Goal: Task Accomplishment & Management: Manage account settings

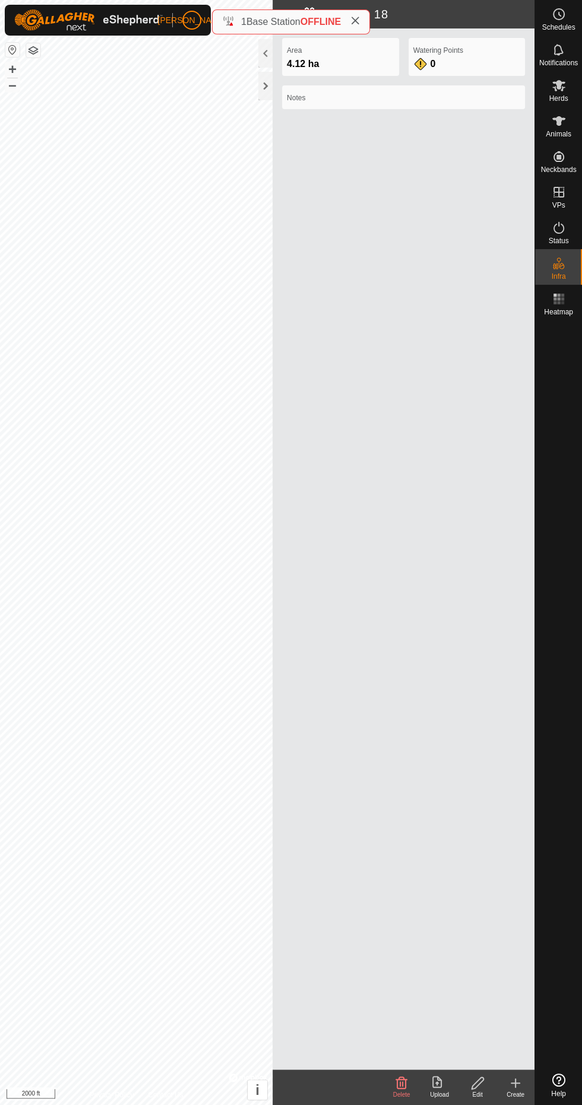
click at [557, 123] on icon at bounding box center [558, 120] width 13 height 9
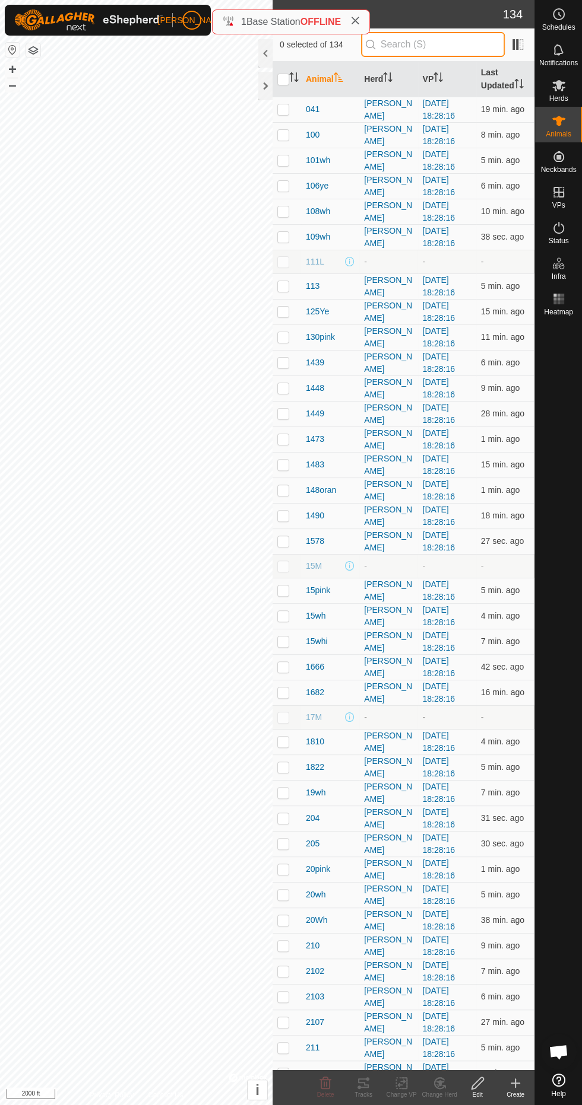
click at [479, 50] on input "text" at bounding box center [433, 44] width 144 height 25
type input "626"
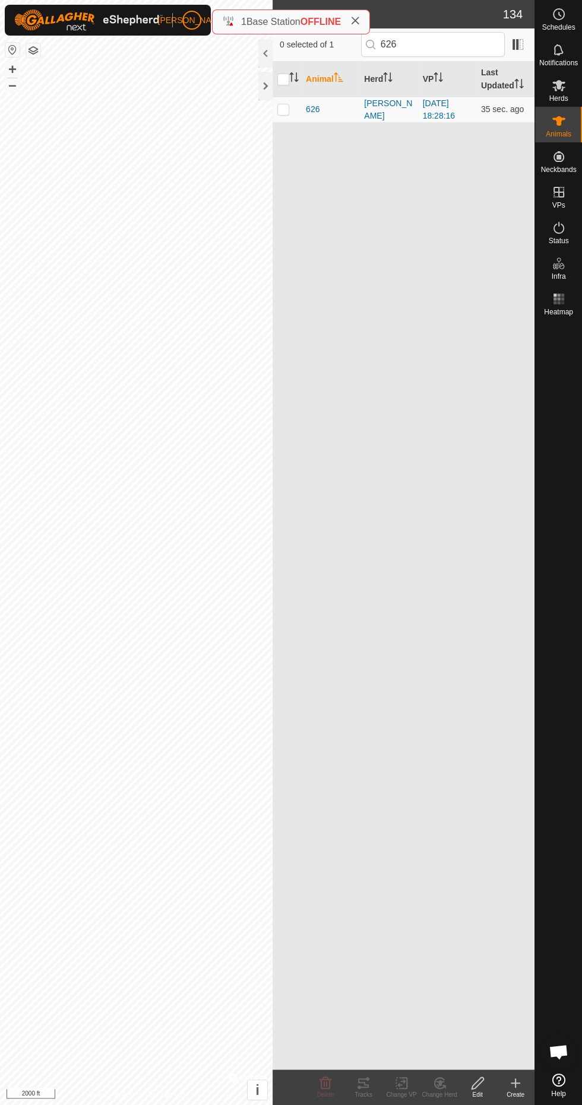
click at [312, 109] on span "626" at bounding box center [313, 109] width 14 height 12
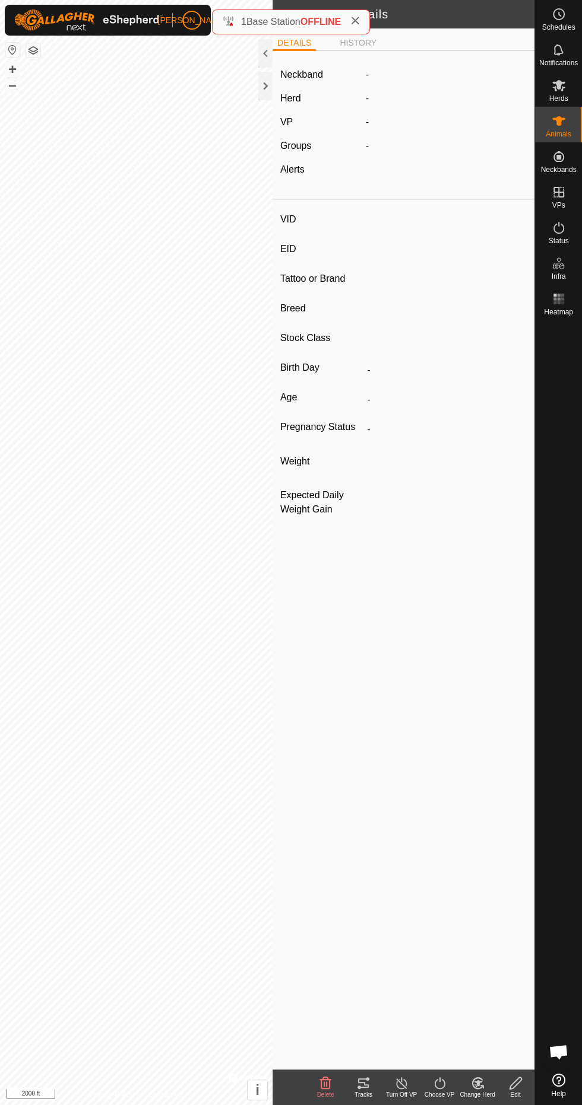
type input "626"
type input "-"
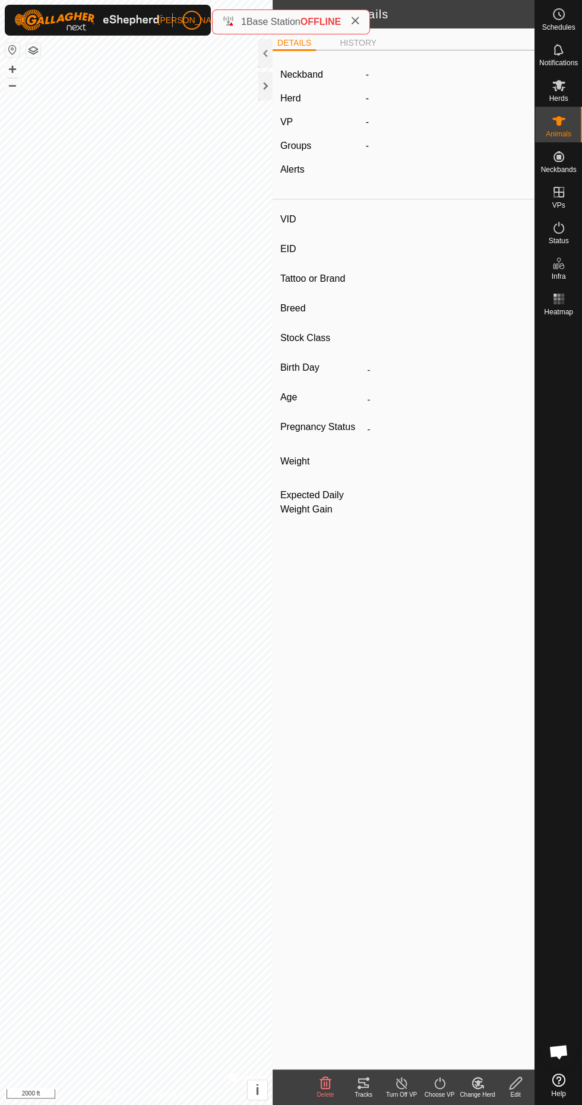
type input "0 kg"
type input "-"
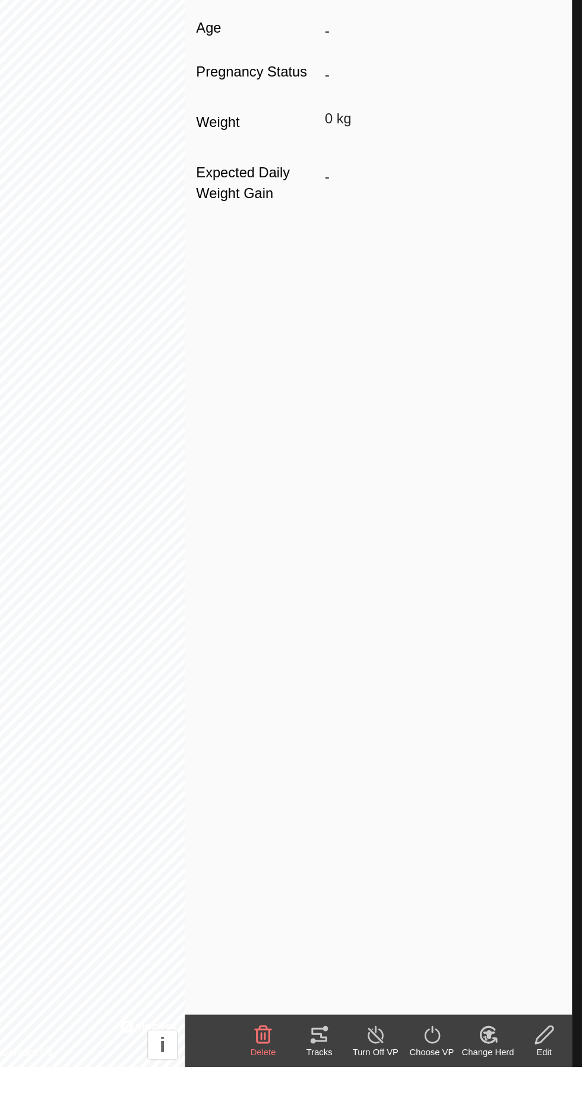
click at [362, 1084] on icon at bounding box center [363, 1083] width 14 height 14
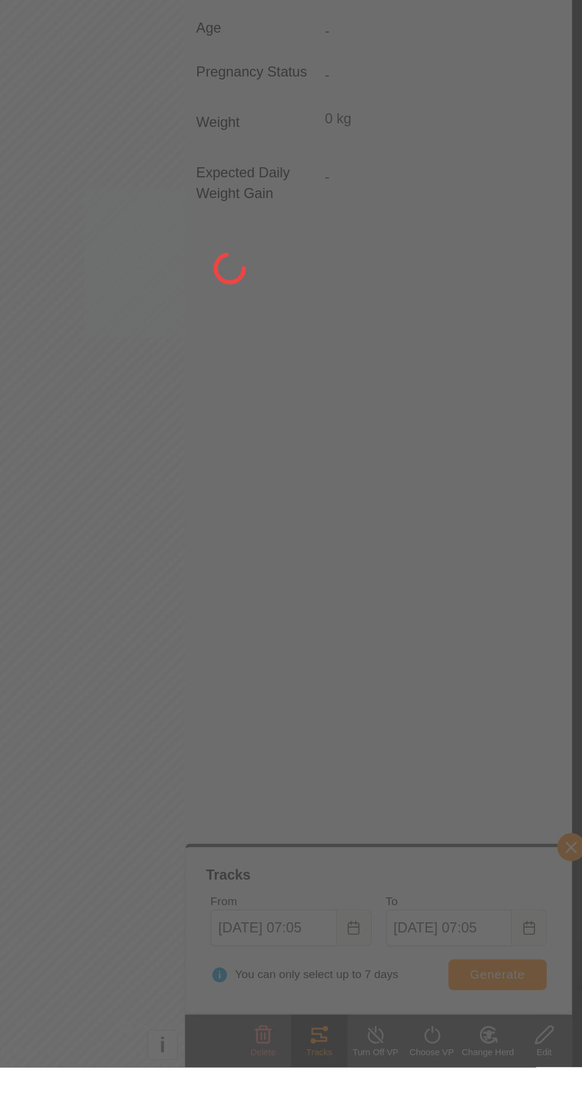
click at [488, 1041] on div at bounding box center [291, 552] width 582 height 1105
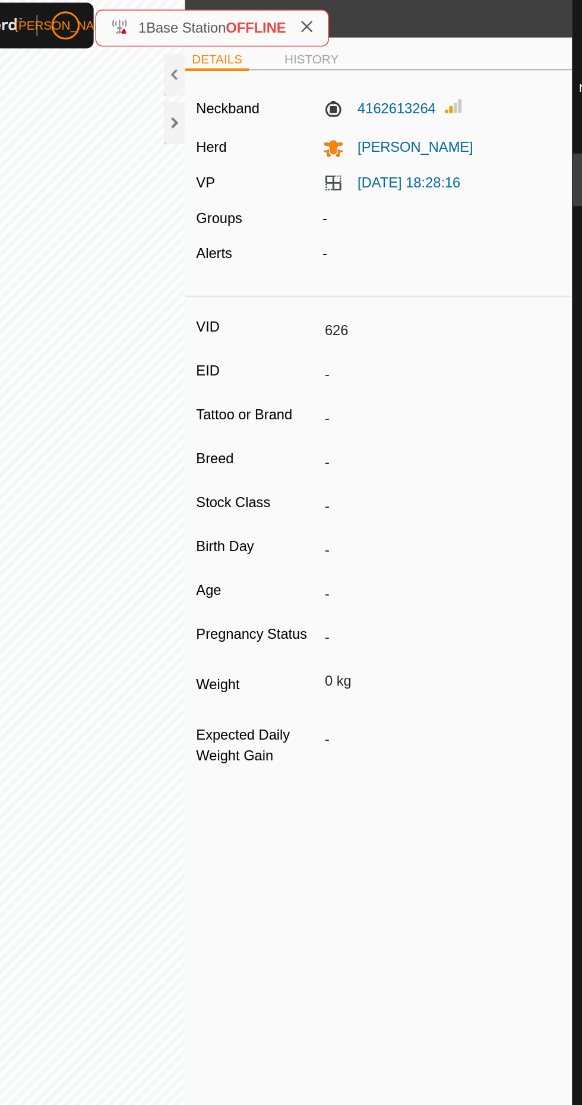
click at [258, 88] on div at bounding box center [265, 86] width 14 height 28
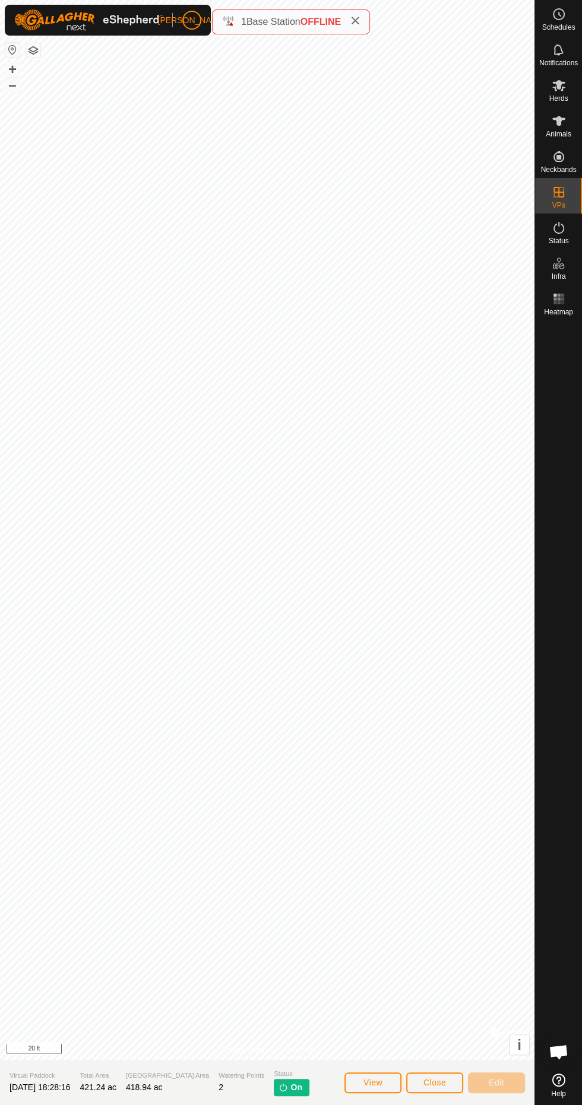
click at [556, 120] on icon at bounding box center [558, 120] width 13 height 9
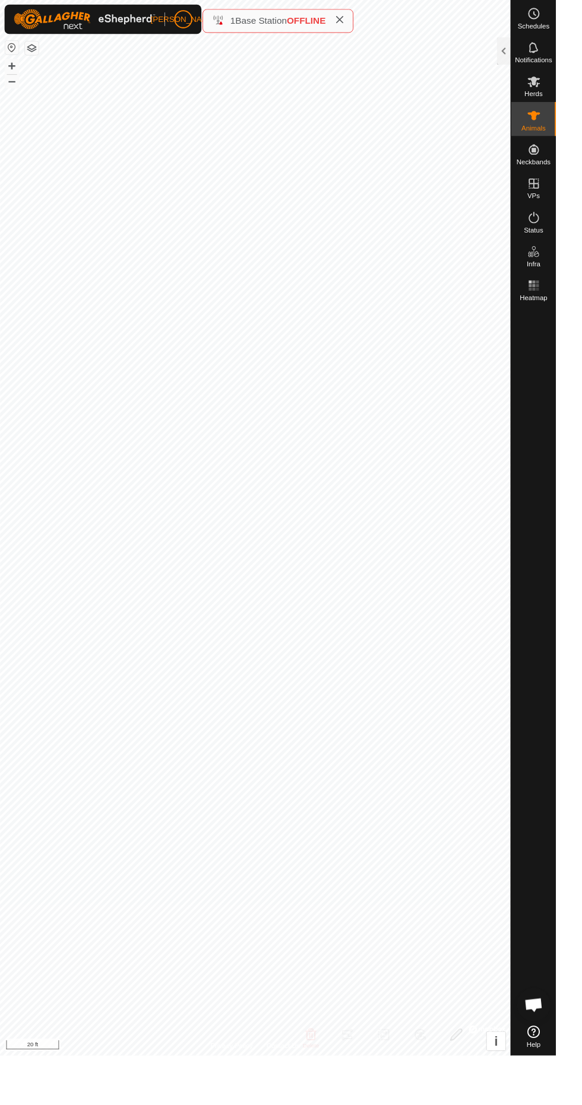
click at [581, 366] on html "JO Schedules Notifications Herds Animals Neckbands VPs Status Infra Heatmap Hel…" at bounding box center [291, 552] width 582 height 1105
